Goal: Information Seeking & Learning: Learn about a topic

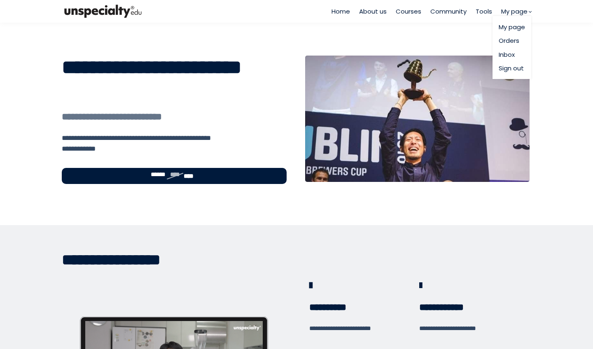
click at [509, 28] on link "My page" at bounding box center [512, 26] width 26 height 9
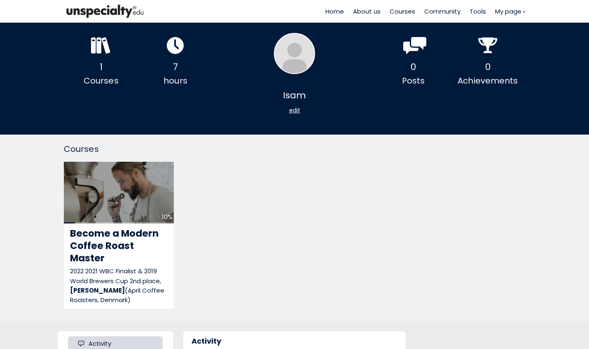
click at [97, 13] on img at bounding box center [105, 11] width 82 height 17
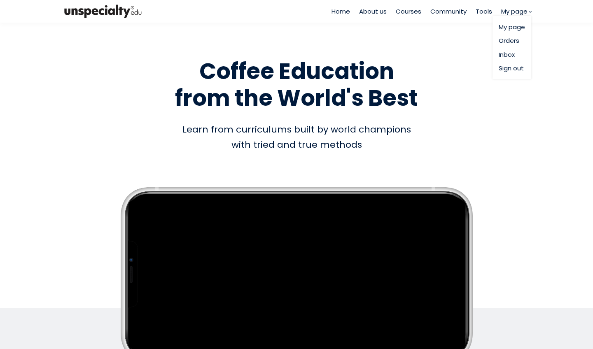
click at [509, 40] on link "Orders" at bounding box center [512, 40] width 26 height 9
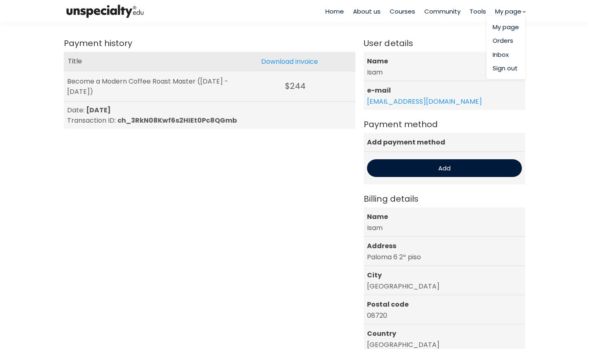
click at [502, 56] on link "Inbox" at bounding box center [506, 54] width 26 height 9
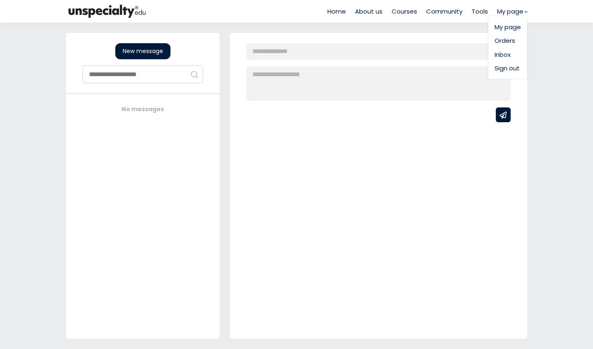
click at [507, 30] on link "My page" at bounding box center [508, 26] width 26 height 9
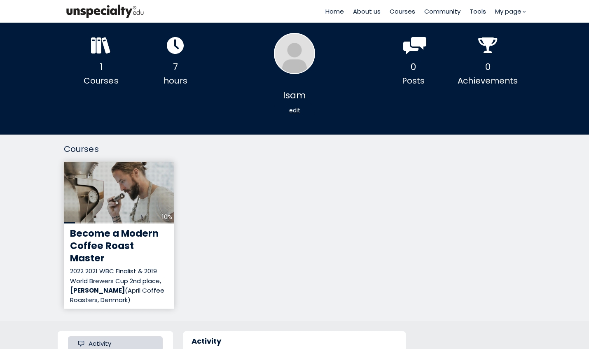
click at [129, 233] on span "Become a Modern Coffee Roast Master" at bounding box center [114, 246] width 89 height 38
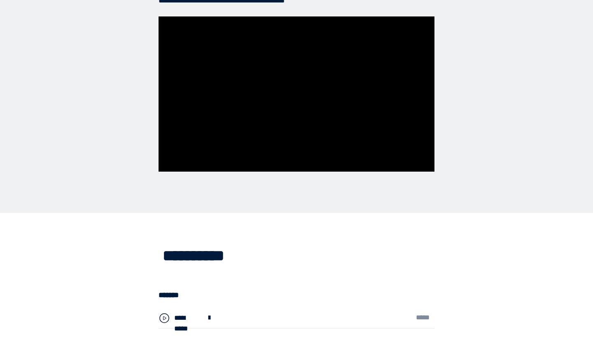
scroll to position [2284, 0]
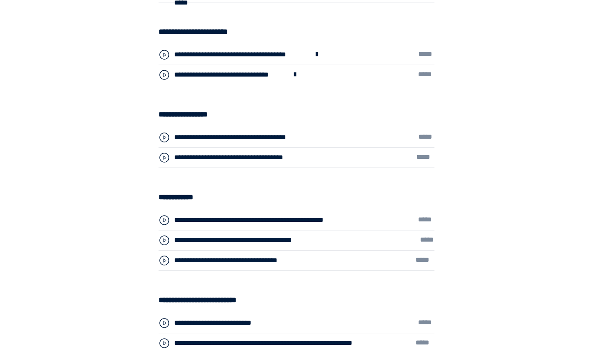
click at [234, 75] on div "**********" at bounding box center [230, 75] width 113 height 11
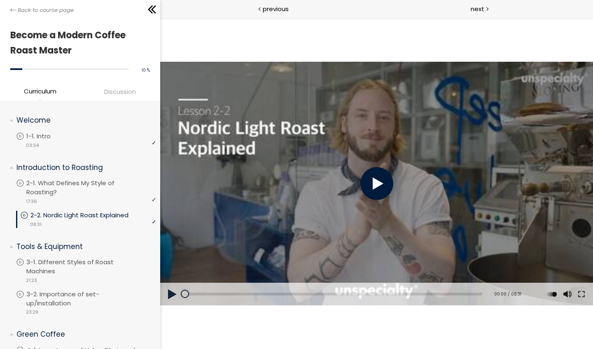
click at [173, 292] on button at bounding box center [172, 294] width 25 height 23
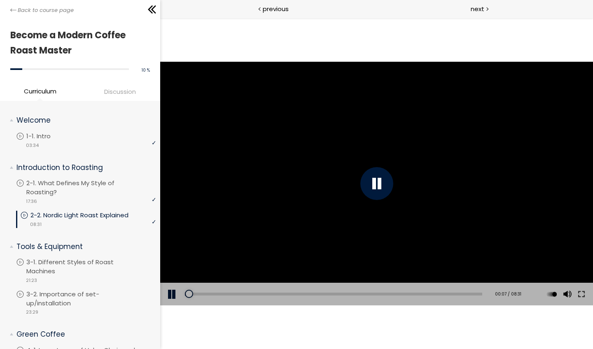
click at [173, 297] on button at bounding box center [172, 294] width 25 height 23
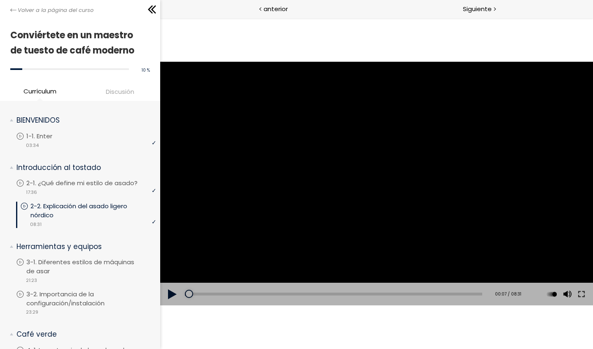
click at [169, 296] on button at bounding box center [172, 294] width 25 height 23
click at [176, 292] on button at bounding box center [172, 294] width 25 height 23
